Goal: Task Accomplishment & Management: Complete application form

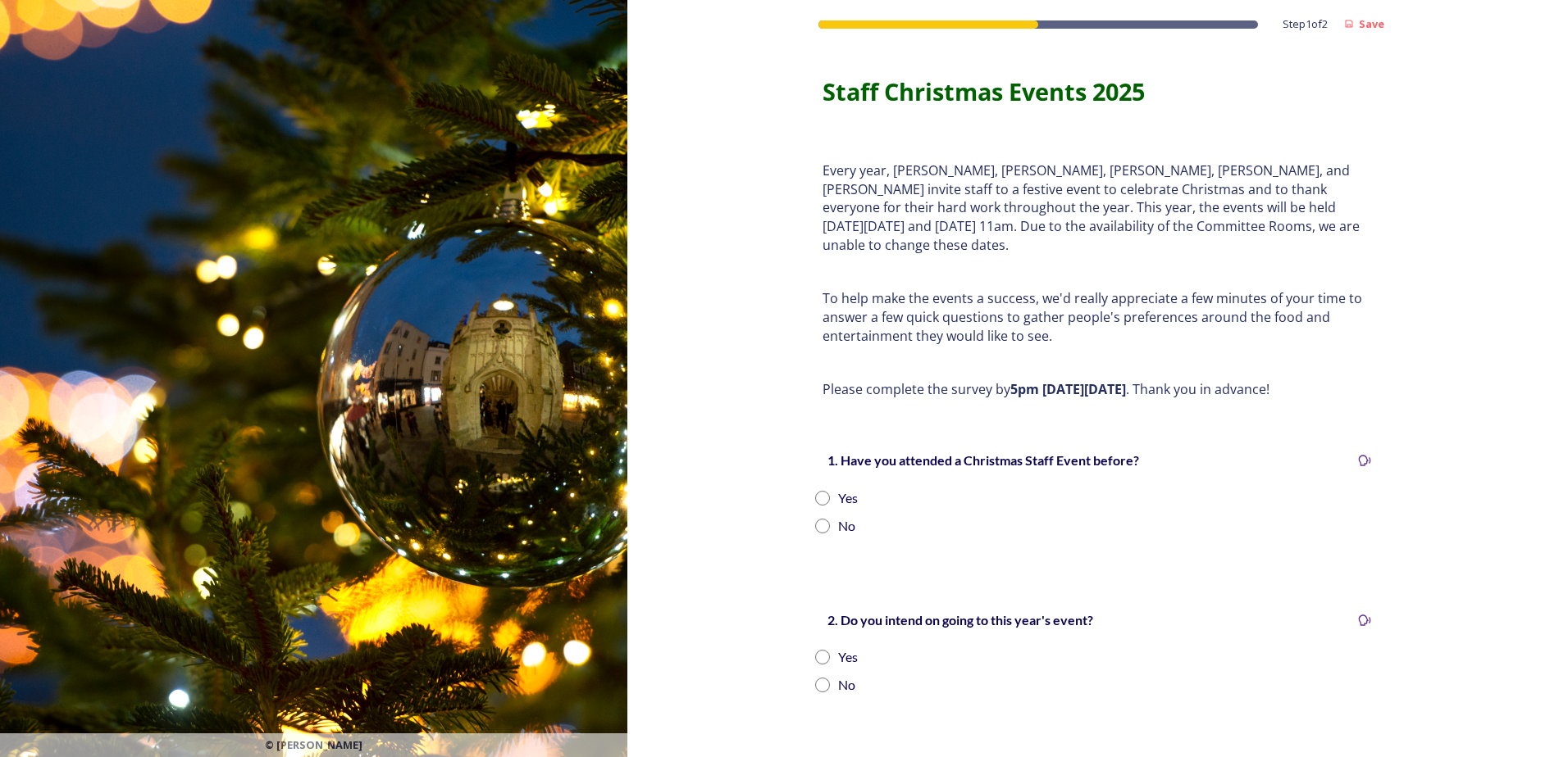
click at [816, 491] on input "radio" at bounding box center [823, 498] width 15 height 15
radio input "true"
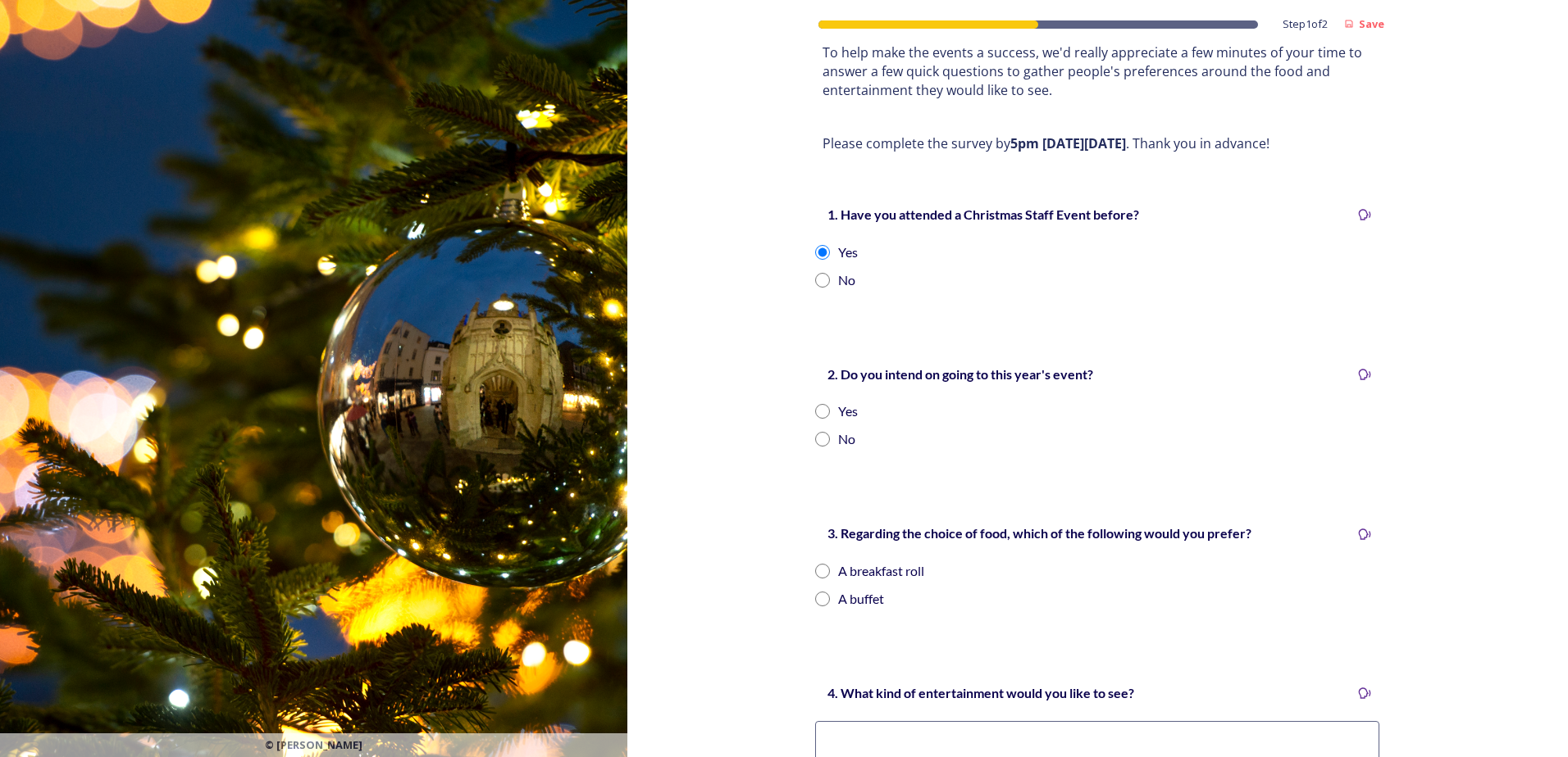
click at [815, 404] on input "radio" at bounding box center [823, 411] width 15 height 15
radio input "true"
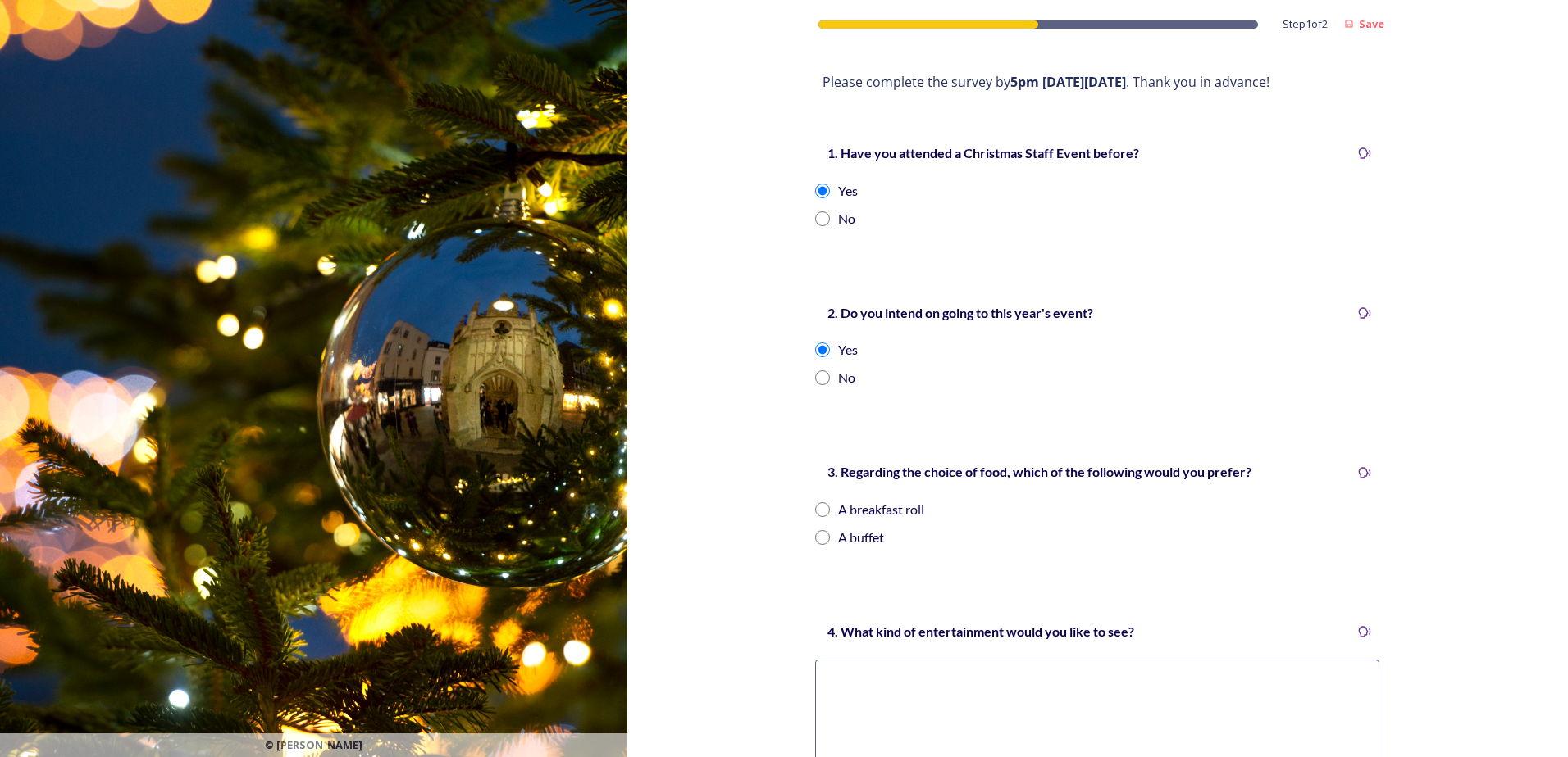
scroll to position [492, 0]
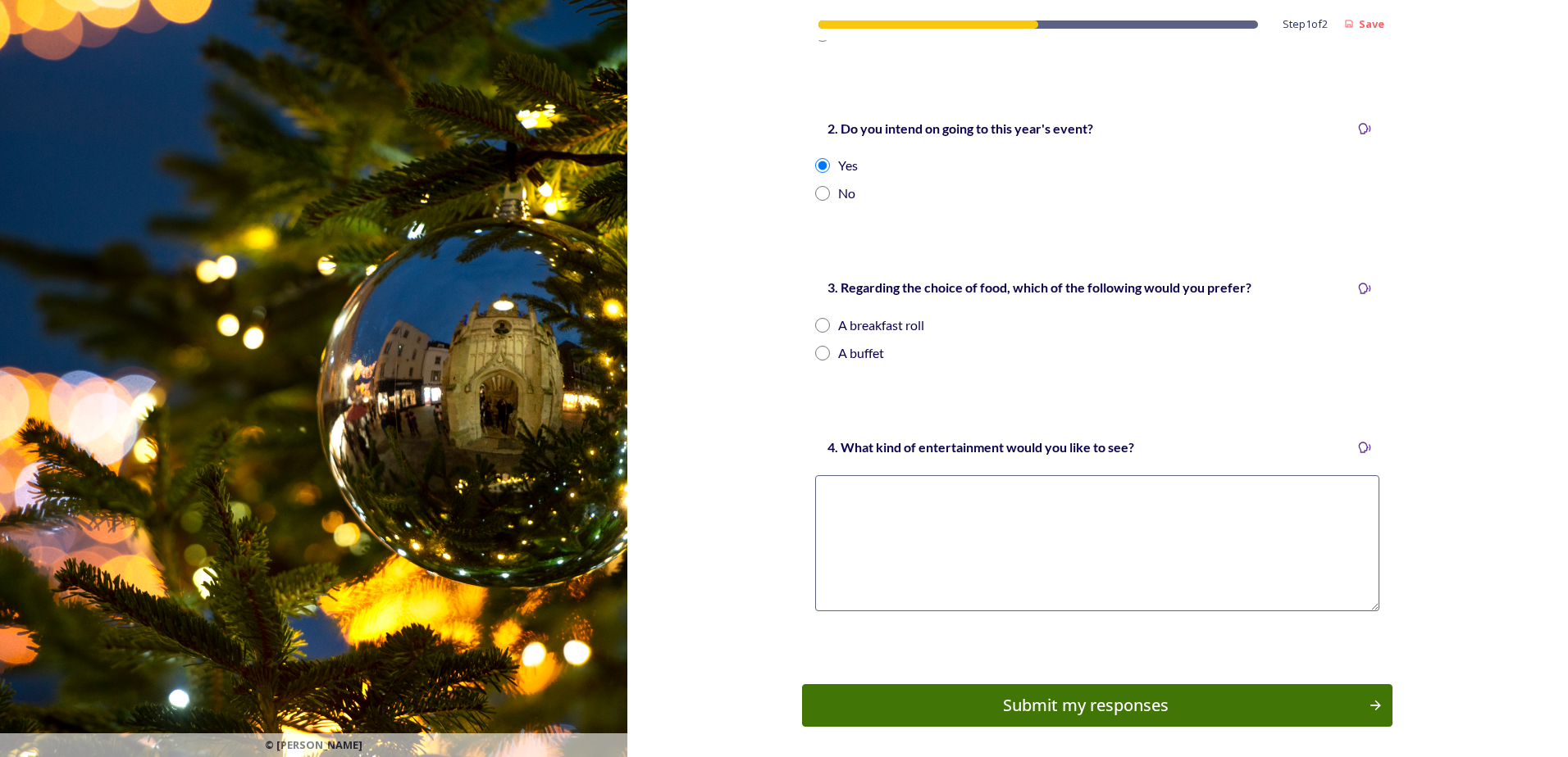
click at [817, 346] on input "radio" at bounding box center [823, 353] width 15 height 15
radio input "true"
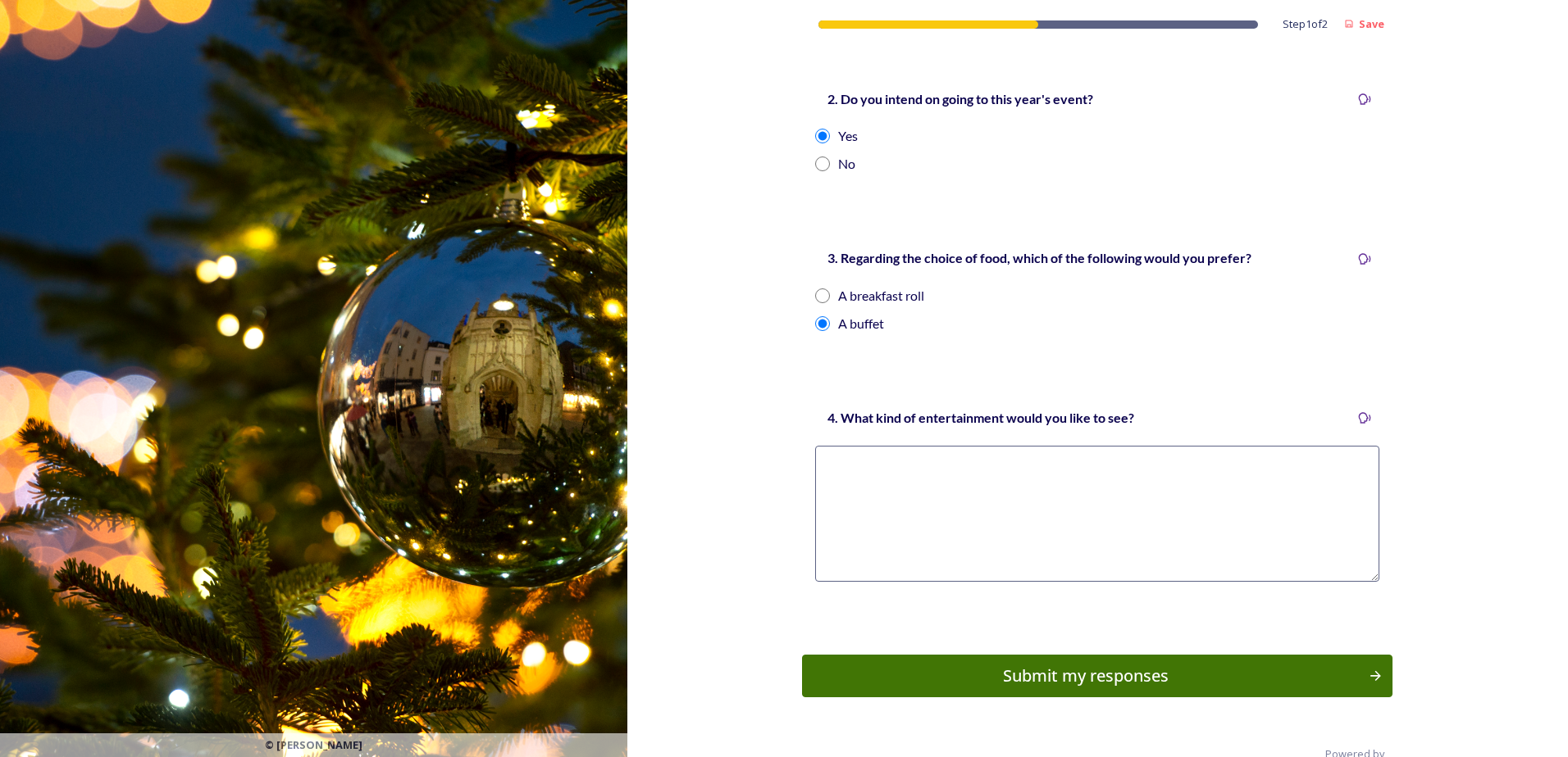
scroll to position [537, 0]
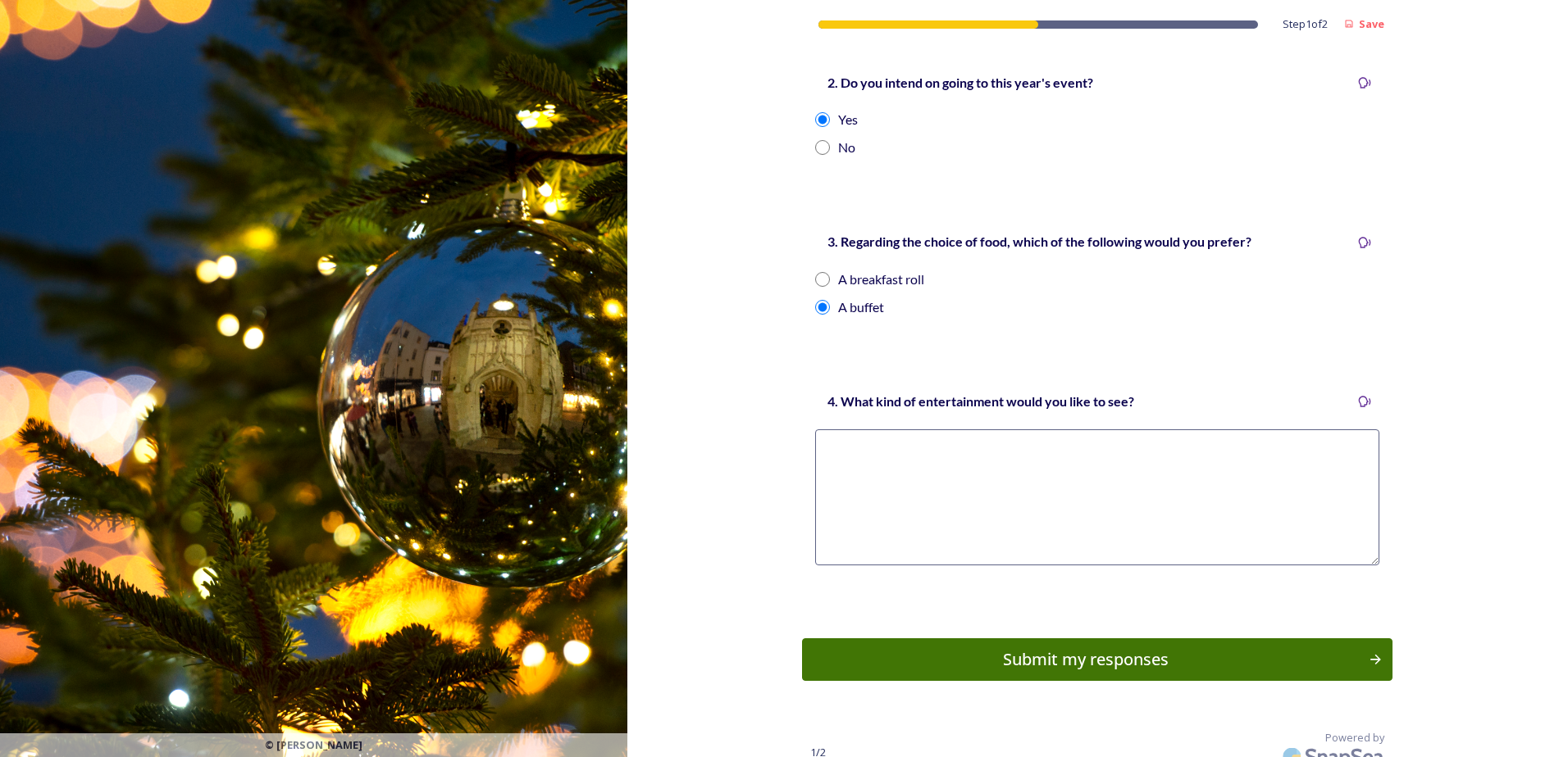
click at [1011, 463] on textarea at bounding box center [1097, 497] width 564 height 136
click at [1082, 429] on textarea "Every one that would like to could bring a dish / bake off / quiz" at bounding box center [1097, 497] width 564 height 136
click at [1290, 429] on textarea "Every one that would like to could bring a dish for the buffet / bake off / quiz" at bounding box center [1097, 497] width 564 height 136
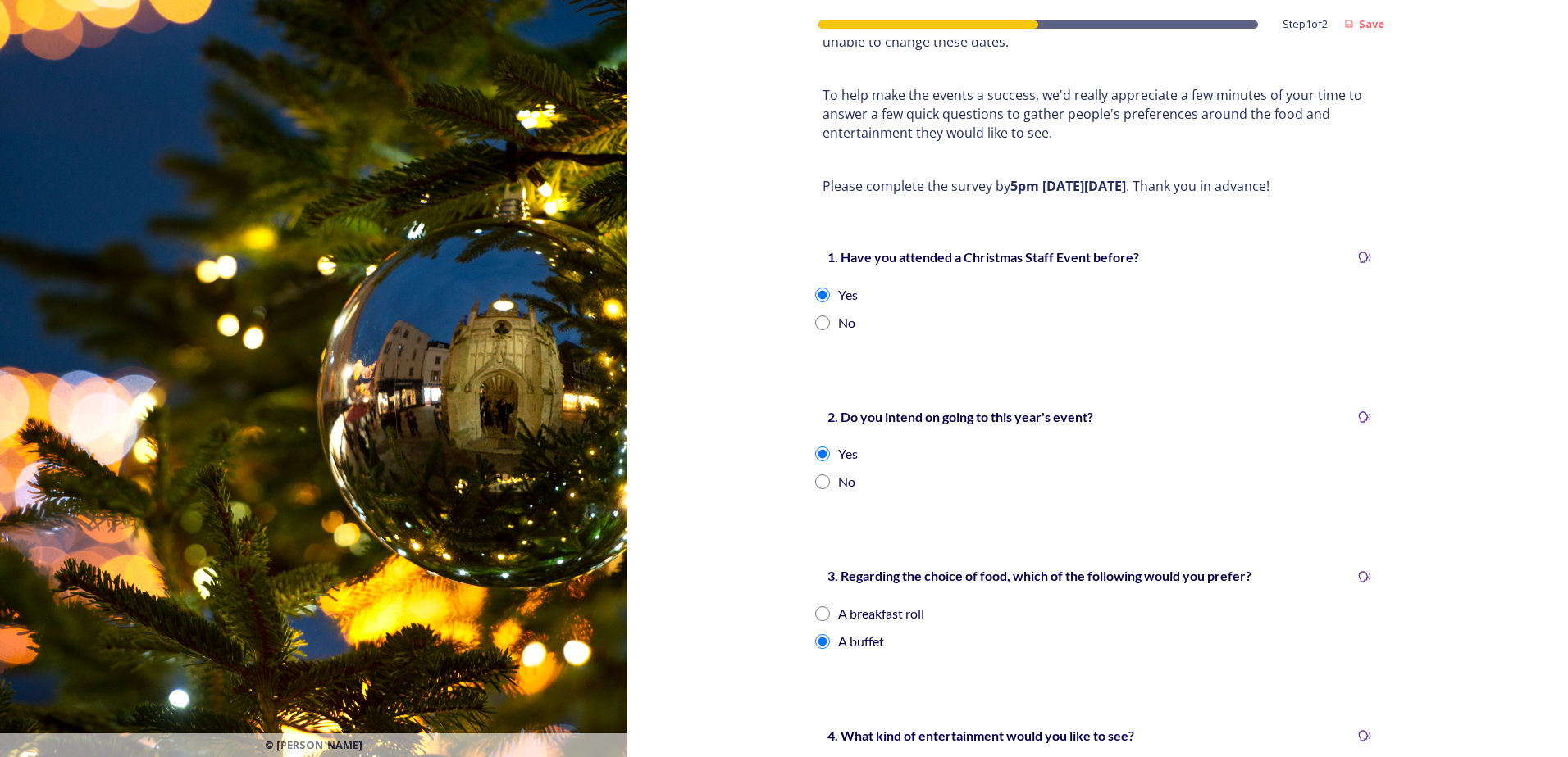
scroll to position [492, 0]
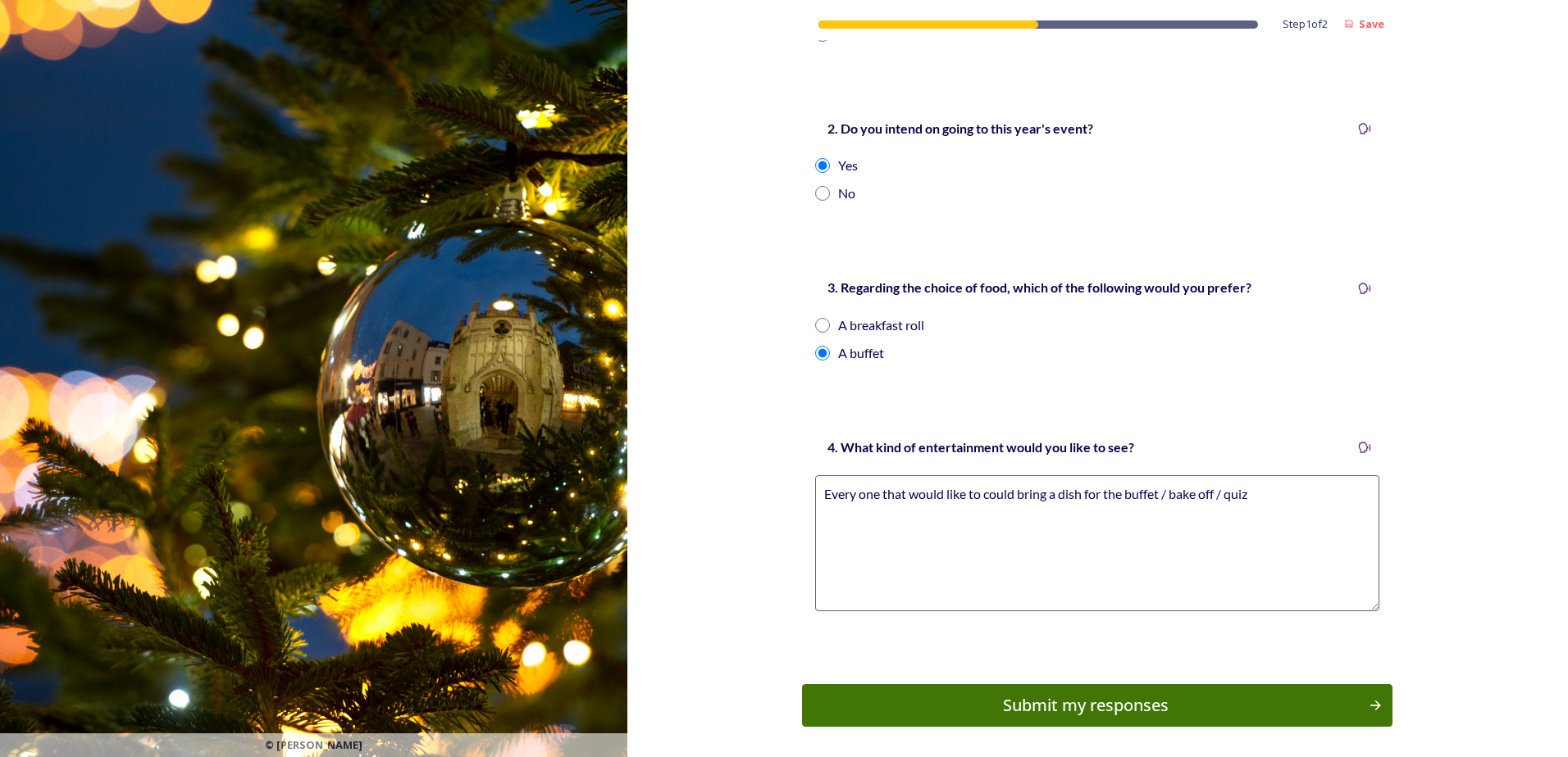
click at [1223, 476] on textarea "Every one that would like to could bring a dish for the buffet / bake off / quiz" at bounding box center [1097, 544] width 564 height 136
click at [1158, 476] on textarea "Every one that would like to could bring a dish for the buffet /quiz" at bounding box center [1097, 544] width 564 height 136
type textarea "Every one that would like to could bring a dish for the buffet! /quiz"
click at [1176, 693] on div "Submit my responses" at bounding box center [1086, 706] width 554 height 24
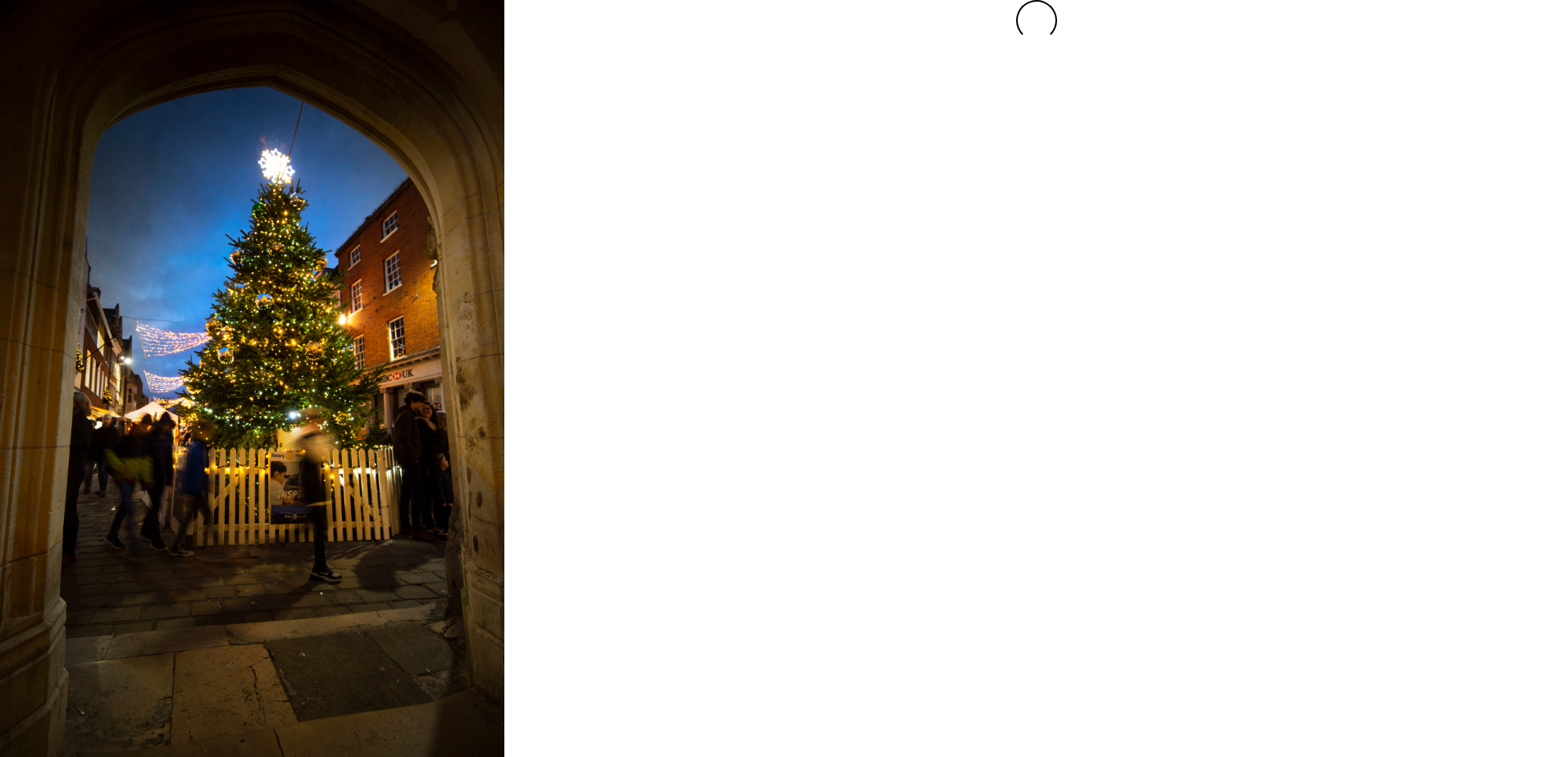
scroll to position [0, 0]
